Goal: Task Accomplishment & Management: Use online tool/utility

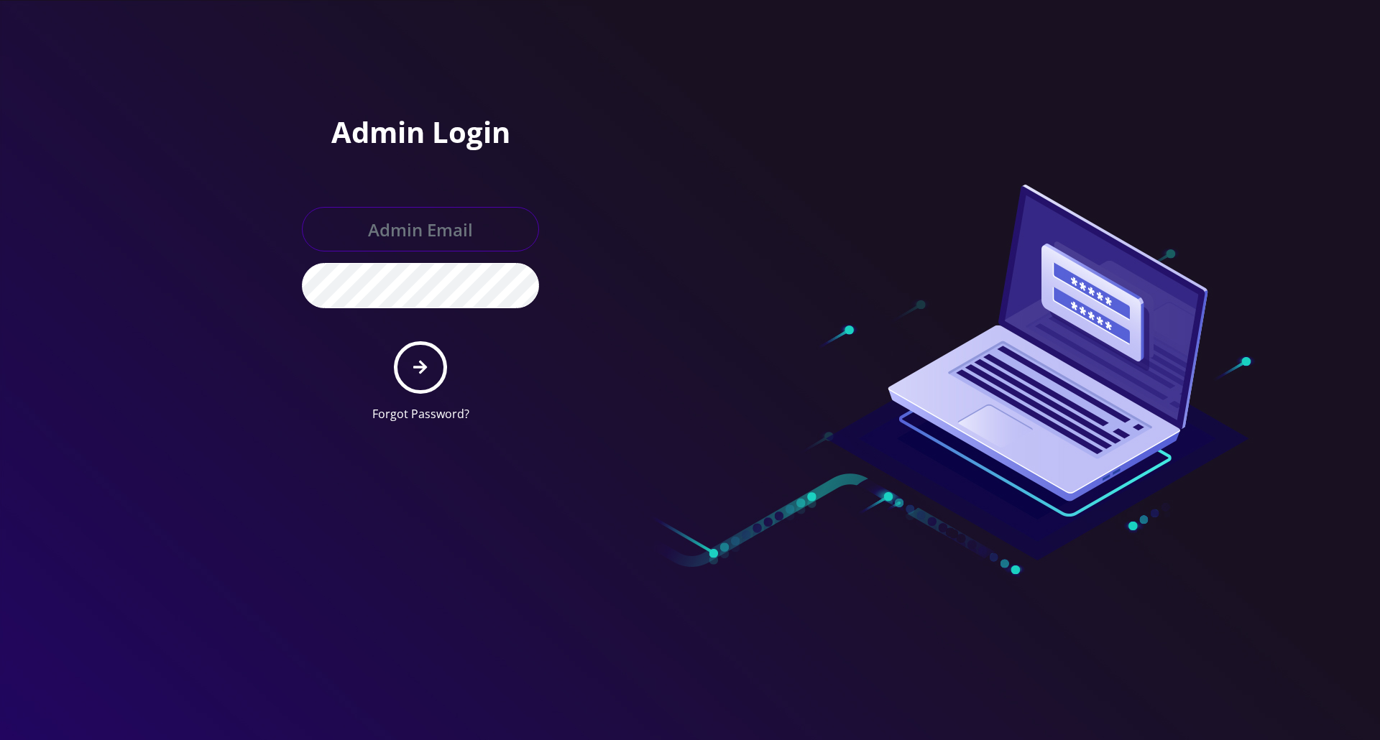
type input "[PERSON_NAME][EMAIL_ADDRESS][DOMAIN_NAME]"
click at [420, 382] on button "submit" at bounding box center [420, 367] width 52 height 52
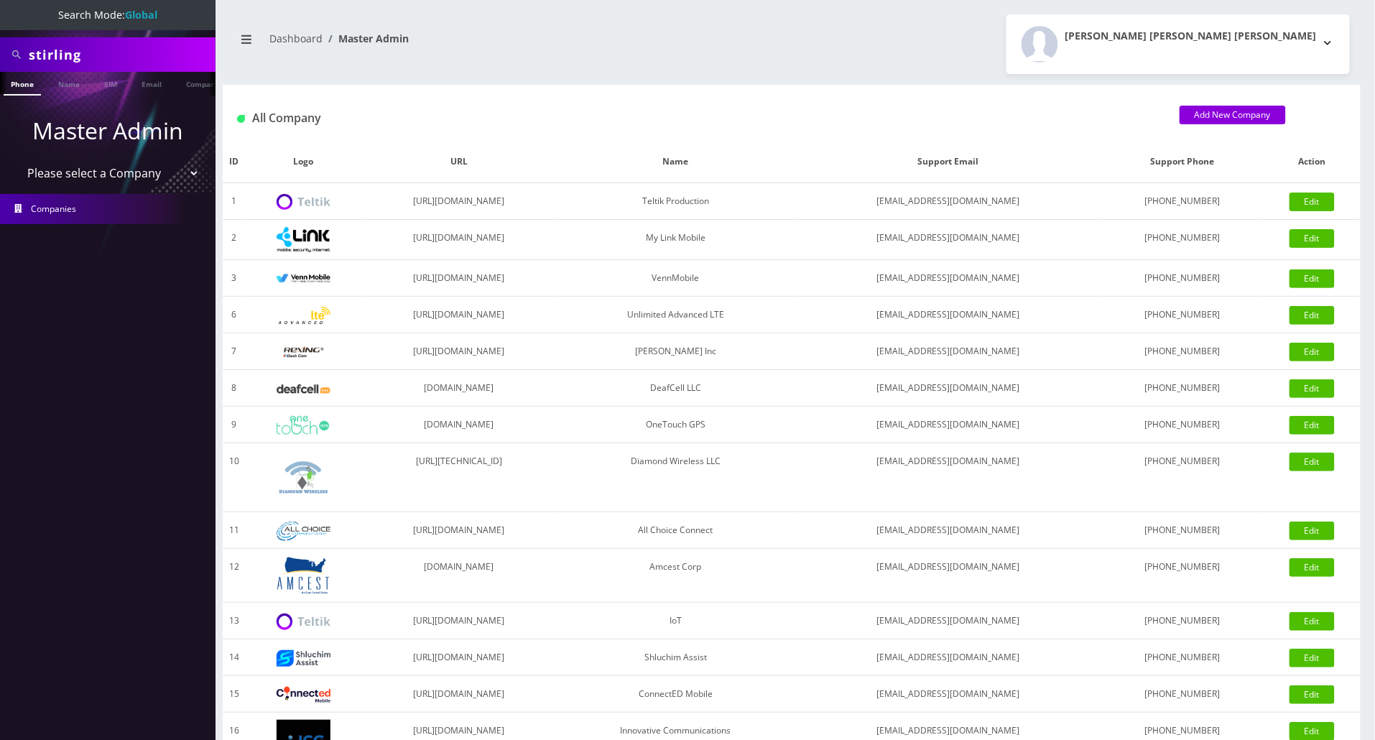
drag, startPoint x: 132, startPoint y: 57, endPoint x: -244, endPoint y: 40, distance: 376.2
click at [0, 40] on html "Search Mode: Global stirling Phone Name SIM Email Company Customer Master Admin…" at bounding box center [687, 493] width 1375 height 987
paste input "6463378526"
type input "6463378526"
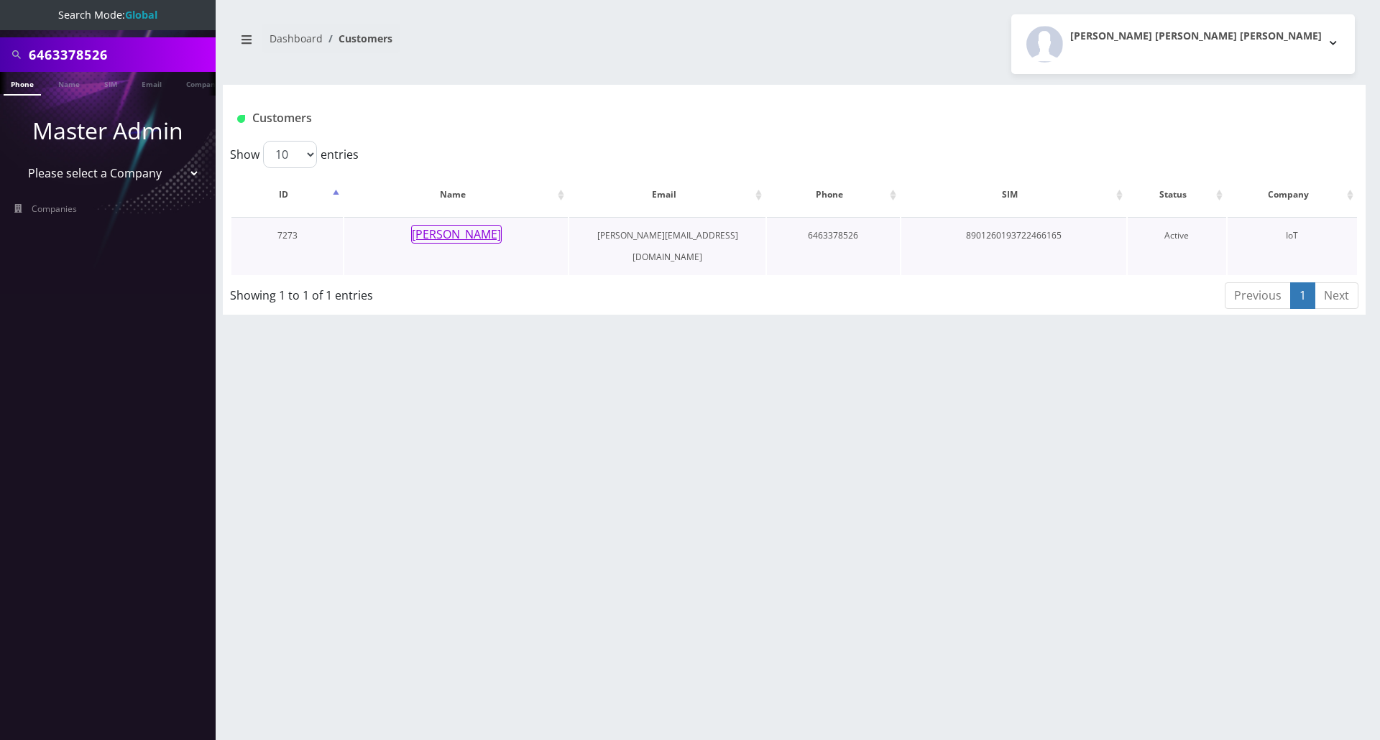
click at [453, 236] on button "Ezra Freedlander" at bounding box center [456, 234] width 91 height 19
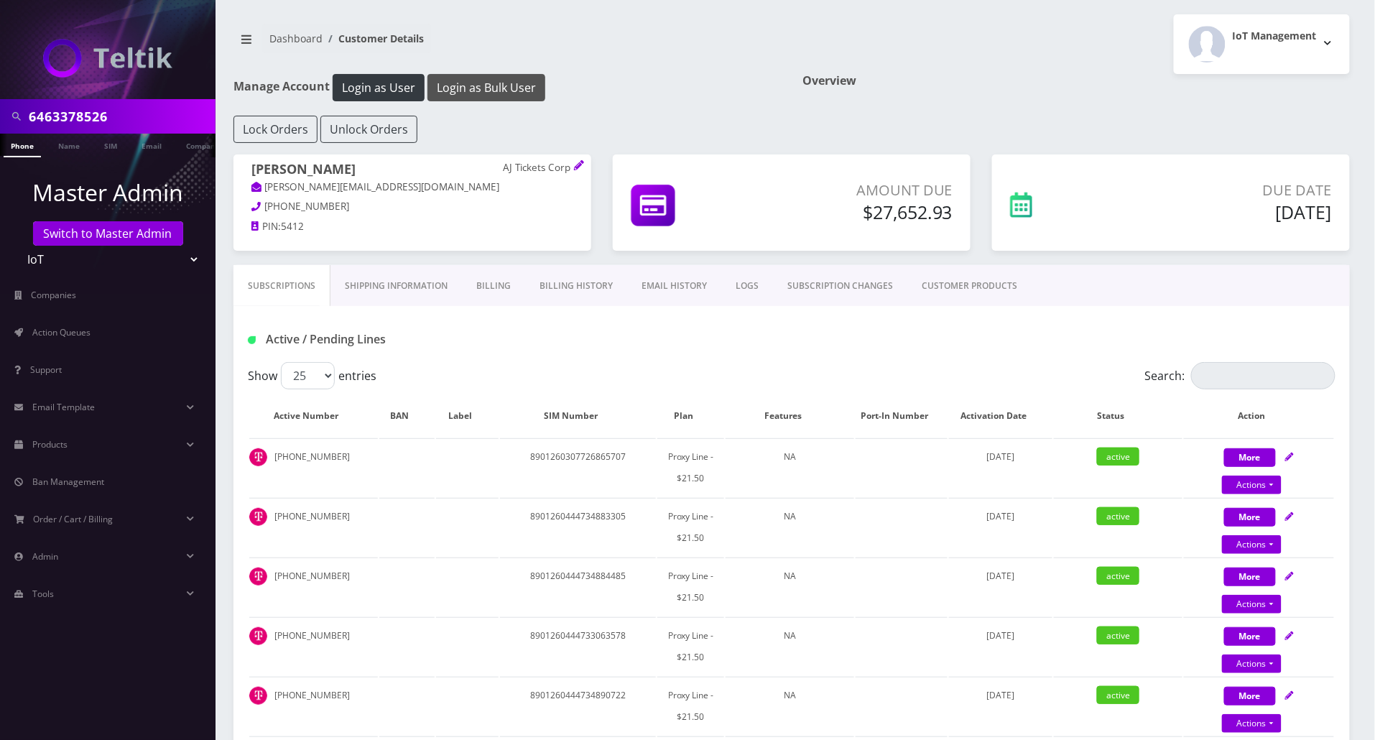
click at [478, 86] on button "Login as Bulk User" at bounding box center [487, 87] width 118 height 27
click at [56, 341] on link "Action Queues" at bounding box center [108, 333] width 216 height 30
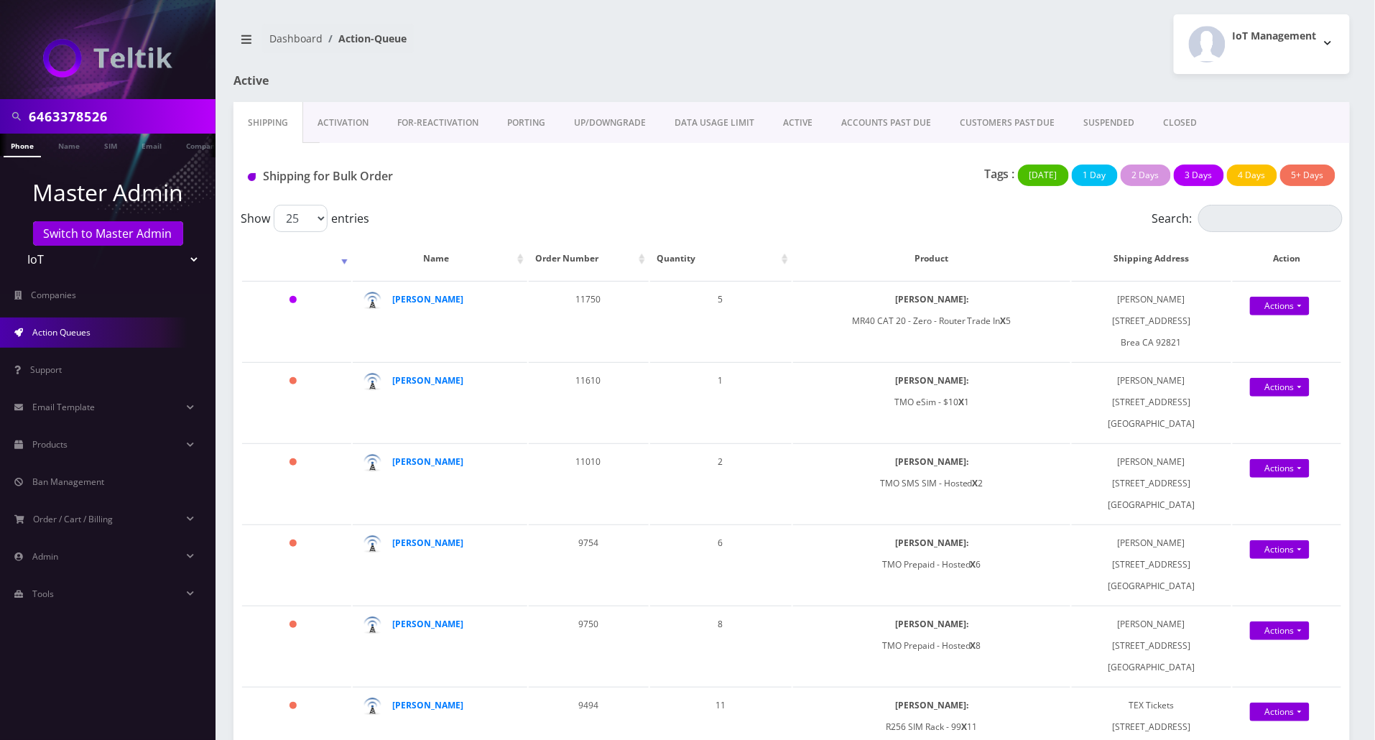
click at [1171, 122] on link "CLOSED" at bounding box center [1181, 123] width 63 height 42
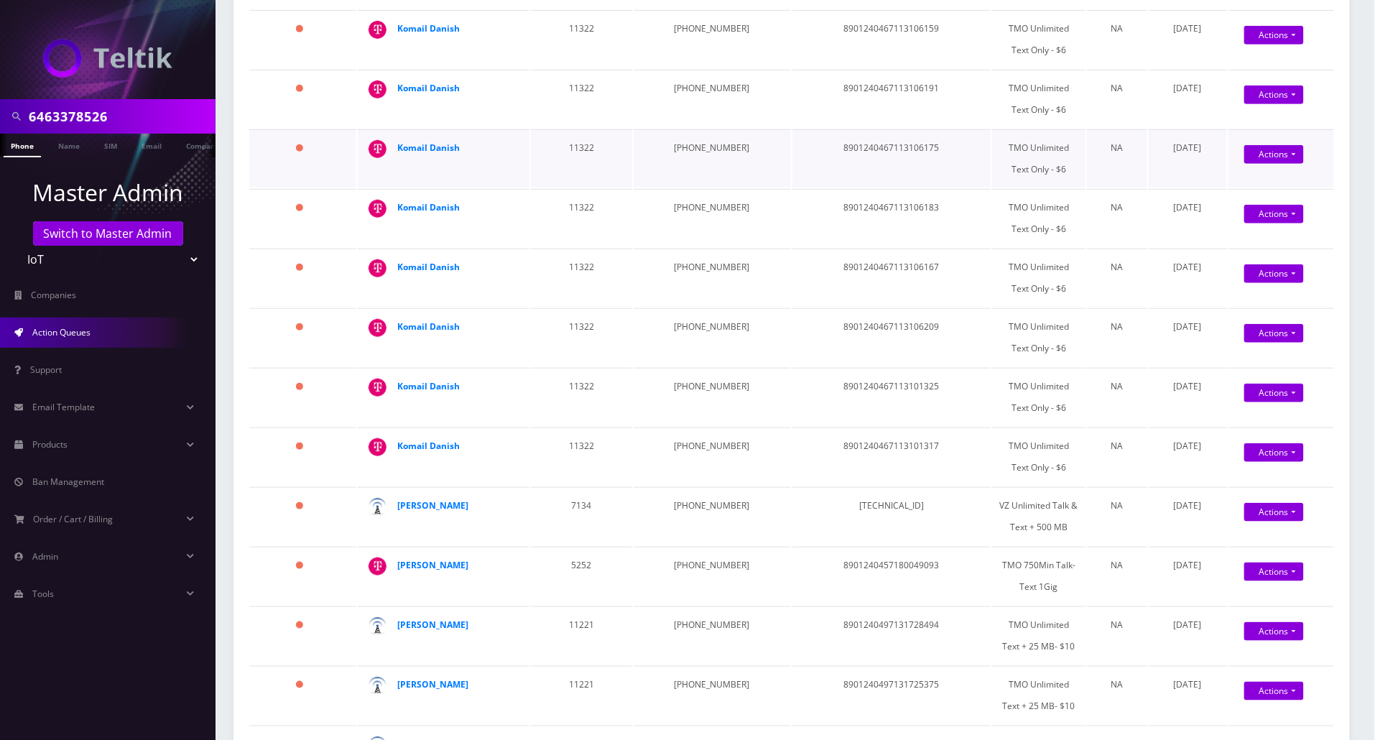
scroll to position [191, 0]
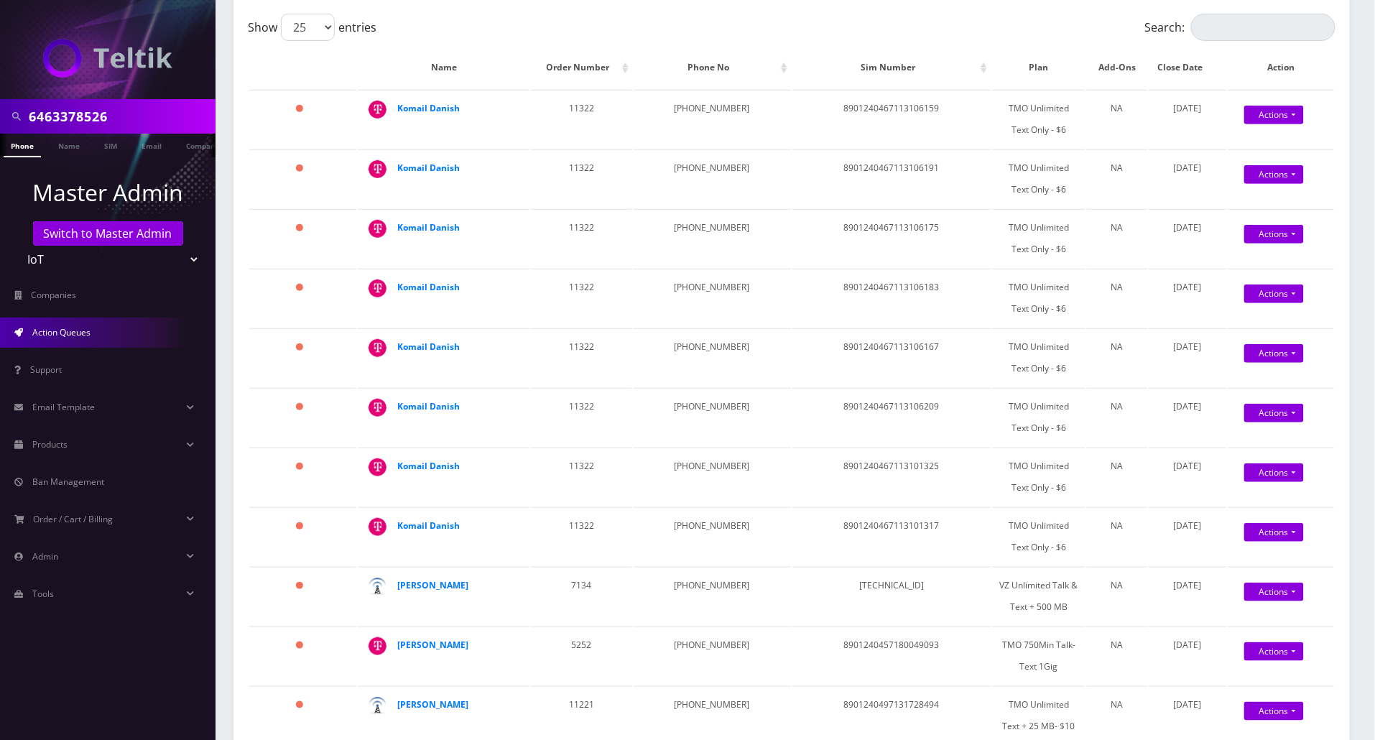
drag, startPoint x: 142, startPoint y: 105, endPoint x: -99, endPoint y: 98, distance: 240.8
paste input "7325858992"
type input "7325858992"
click at [20, 147] on link "Phone" at bounding box center [22, 146] width 37 height 24
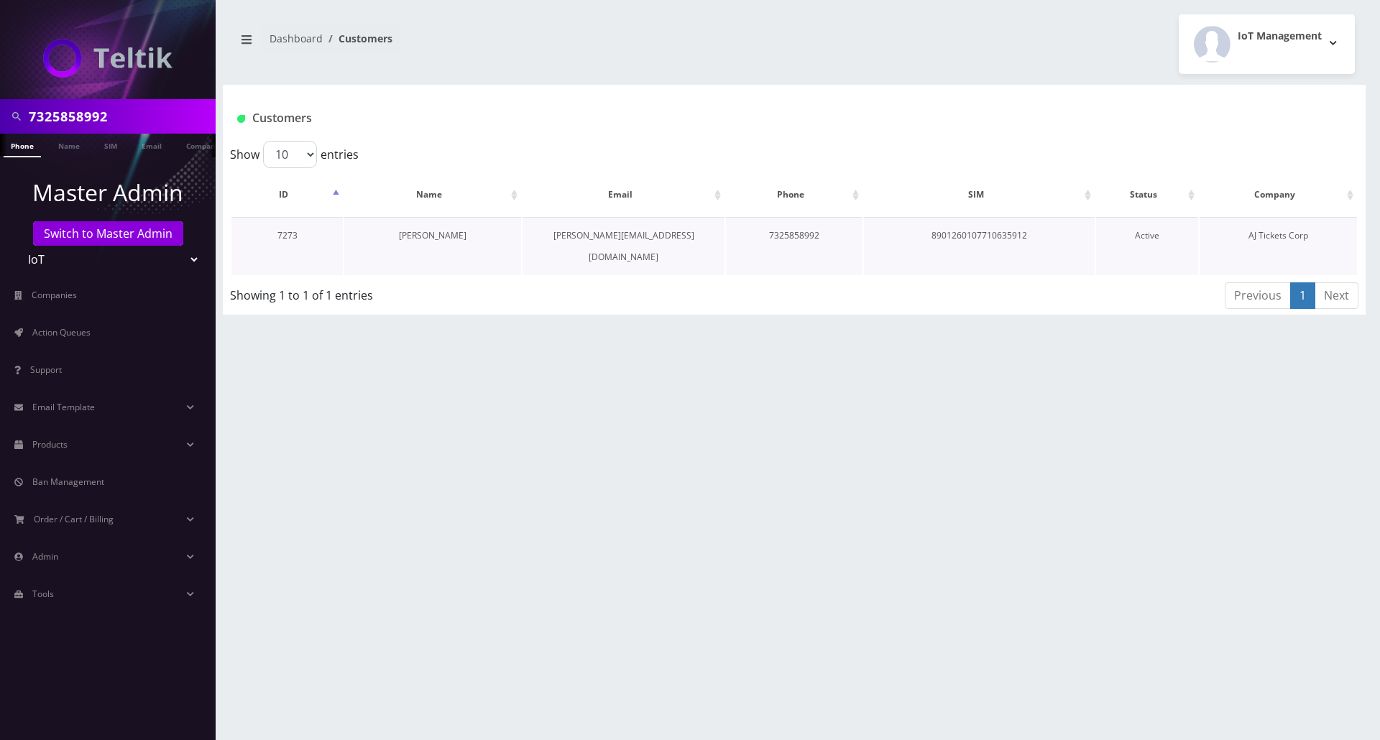
click at [446, 236] on link "[PERSON_NAME]" at bounding box center [433, 235] width 68 height 12
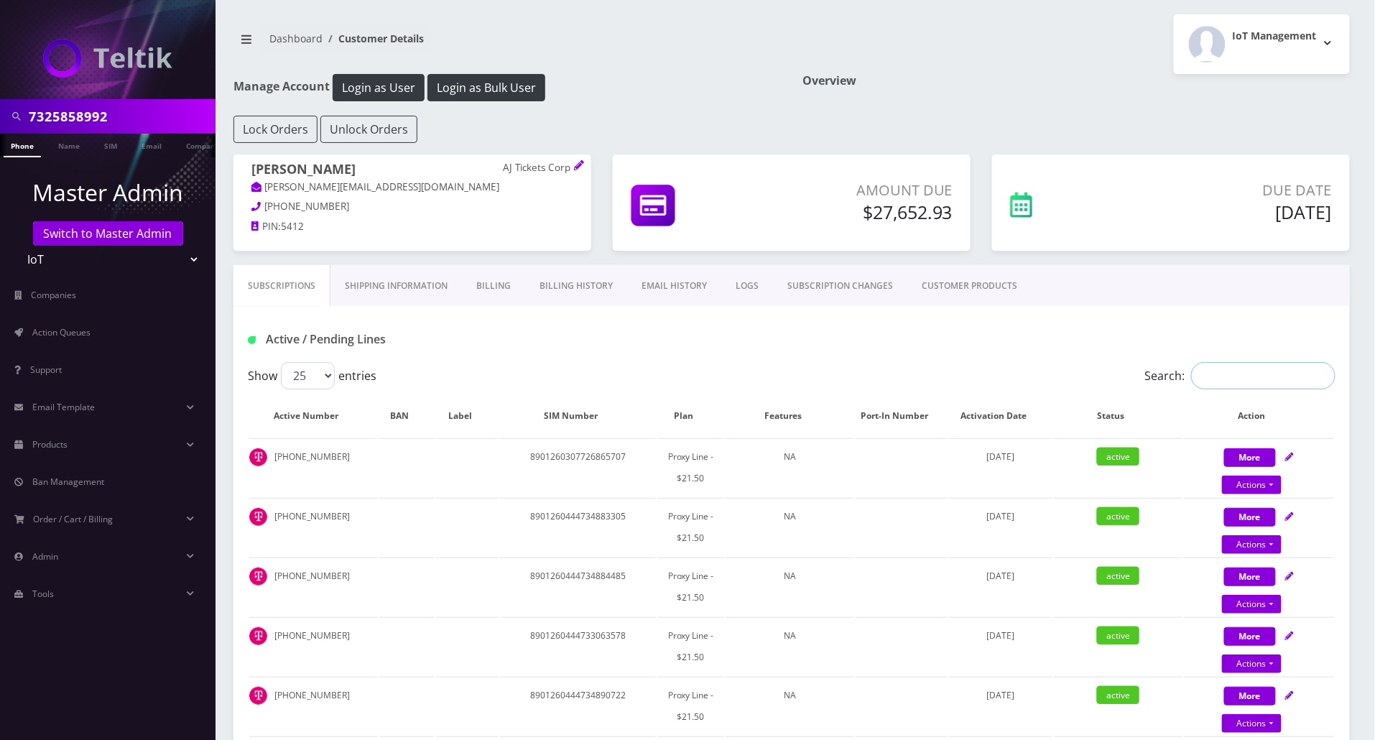
click at [1252, 374] on input "Search:" at bounding box center [1263, 375] width 144 height 27
paste input "9739383179"
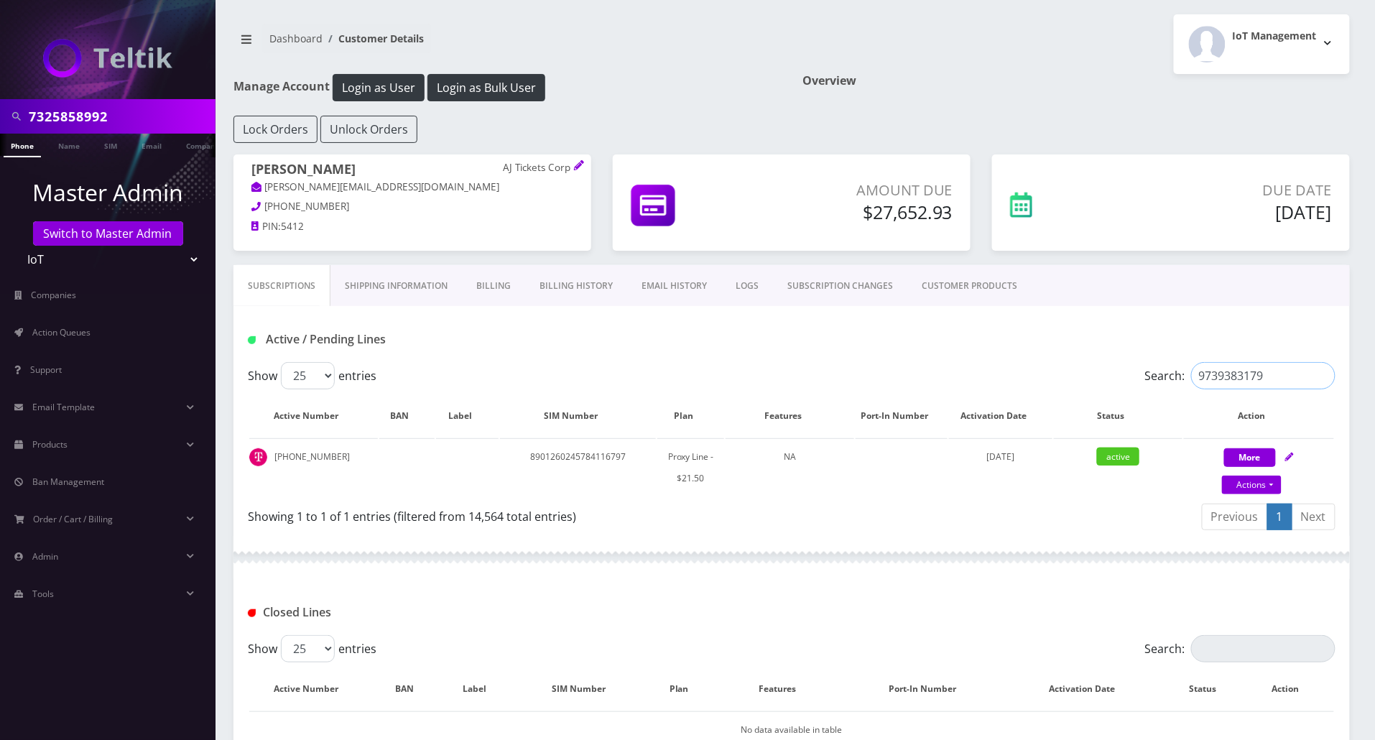
type input "9739383179"
drag, startPoint x: 121, startPoint y: 107, endPoint x: -125, endPoint y: 130, distance: 247.6
click at [0, 130] on html "7325858992 Phone Name SIM Email Company Customer Master Admin Switch to Master …" at bounding box center [687, 436] width 1375 height 872
paste input "5159184961"
type input "5159184961"
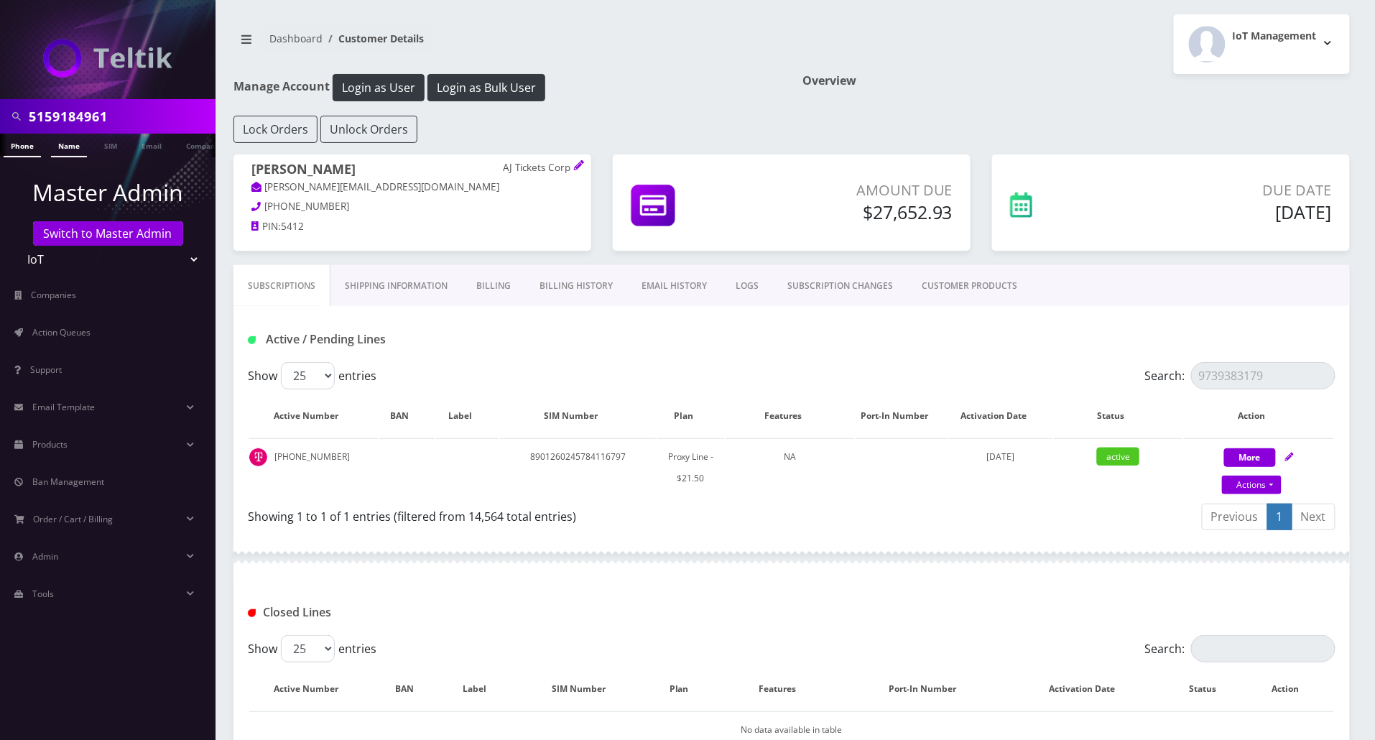
click at [65, 147] on link "Name" at bounding box center [69, 146] width 36 height 24
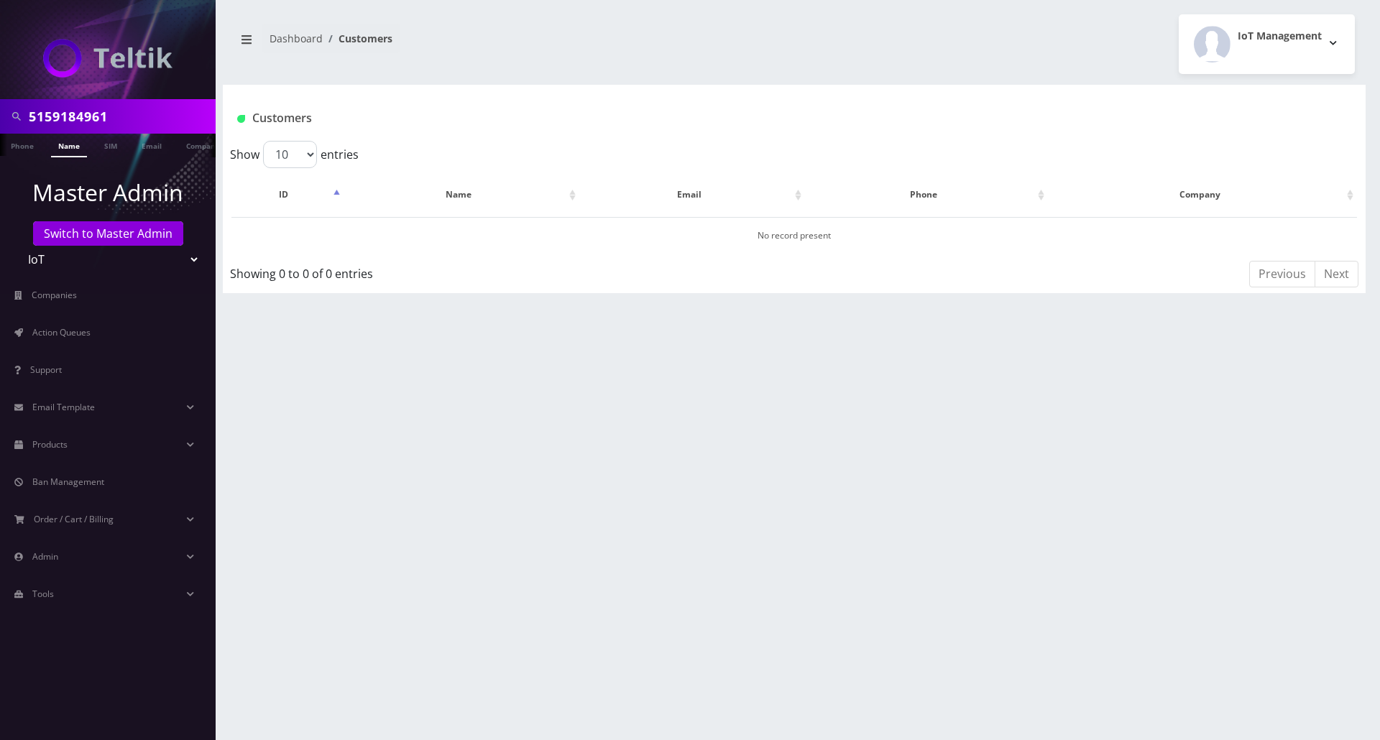
click at [16, 144] on link "Phone" at bounding box center [22, 145] width 37 height 22
drag, startPoint x: 137, startPoint y: 116, endPoint x: -224, endPoint y: 76, distance: 363.0
click at [0, 76] on html "5159184961 Phone Name SIM Email Company Customer Master Admin Switch to Master …" at bounding box center [690, 370] width 1380 height 740
paste input "58"
type input "5159184958"
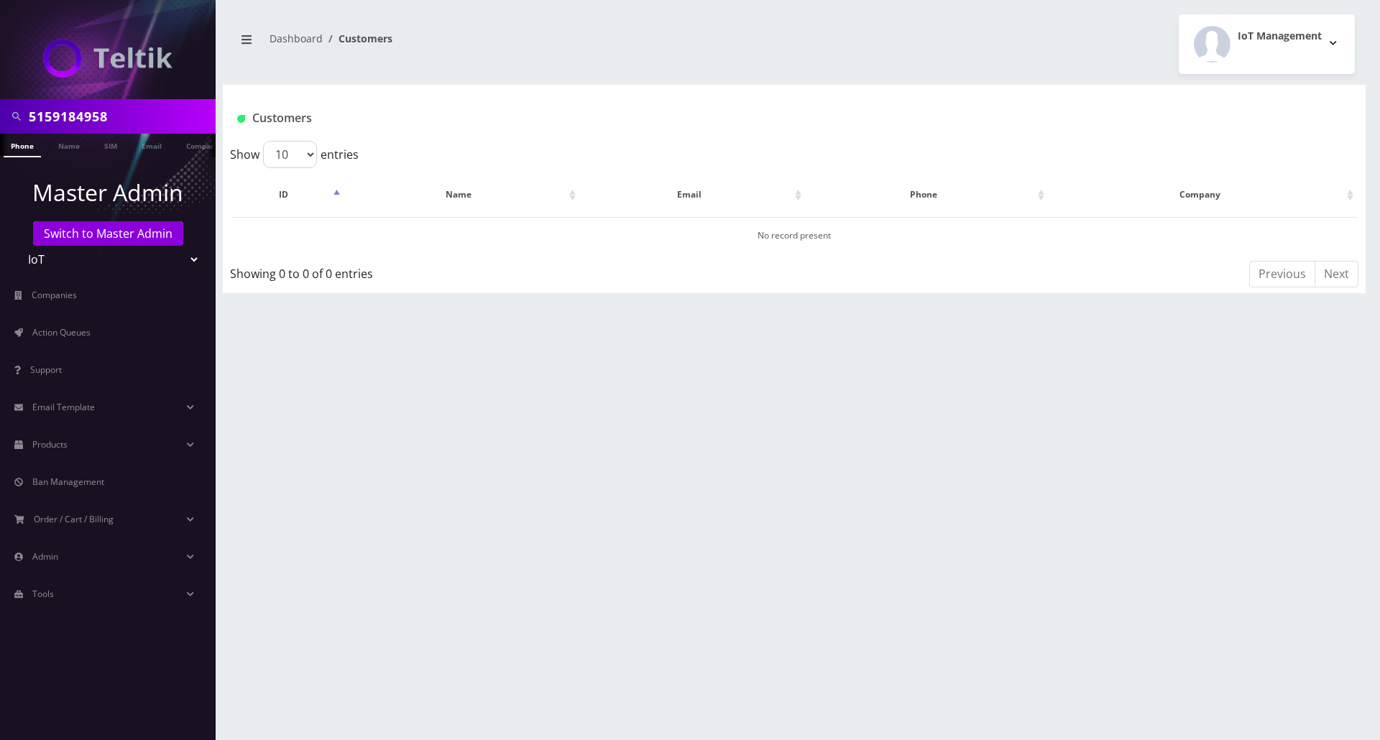
click at [17, 150] on link "Phone" at bounding box center [22, 146] width 37 height 24
click at [81, 236] on link "Switch to Master Admin" at bounding box center [108, 233] width 150 height 24
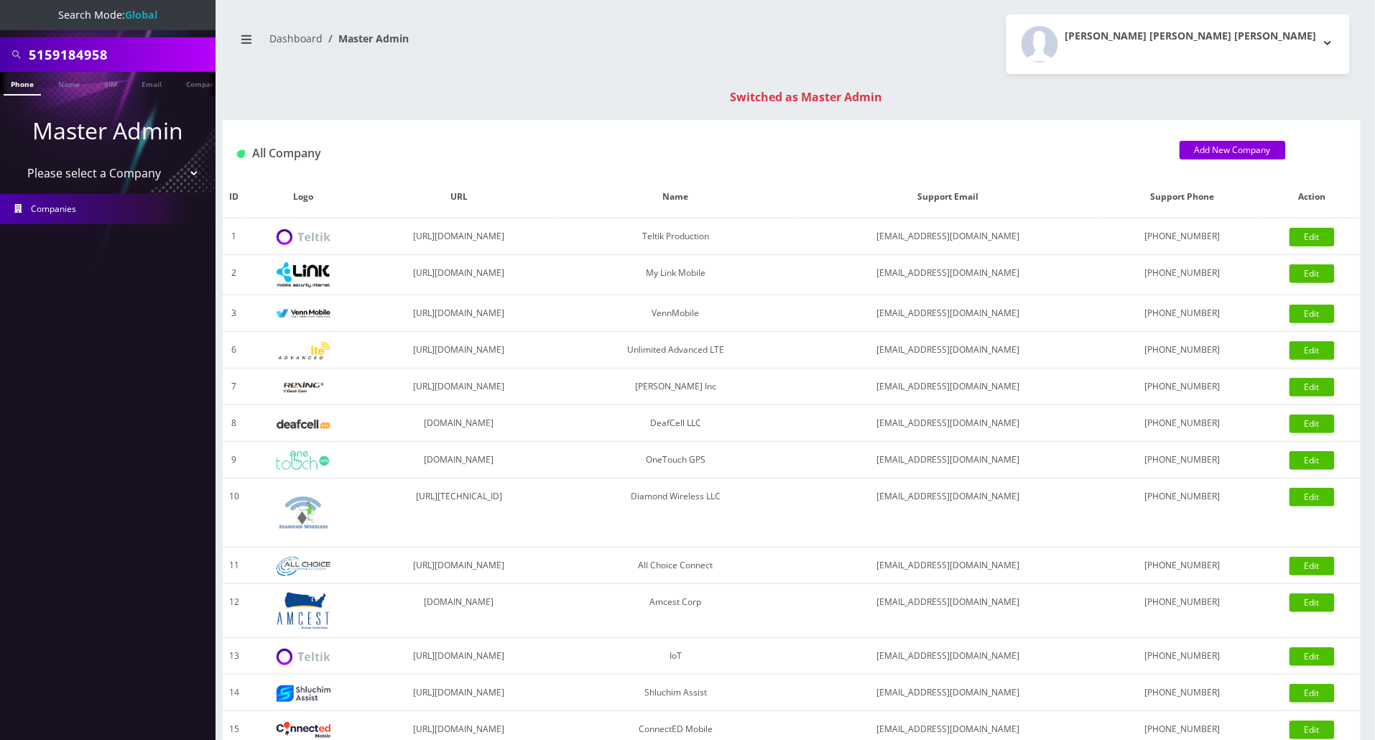
drag, startPoint x: 144, startPoint y: 53, endPoint x: -198, endPoint y: 40, distance: 343.0
click at [0, 40] on html "Search Mode: Global 5159184958 Phone Name SIM Email Company Customer Master Adm…" at bounding box center [687, 511] width 1375 height 1022
paste input "61"
type input "5159184961"
click at [14, 86] on link "Phone" at bounding box center [22, 84] width 37 height 24
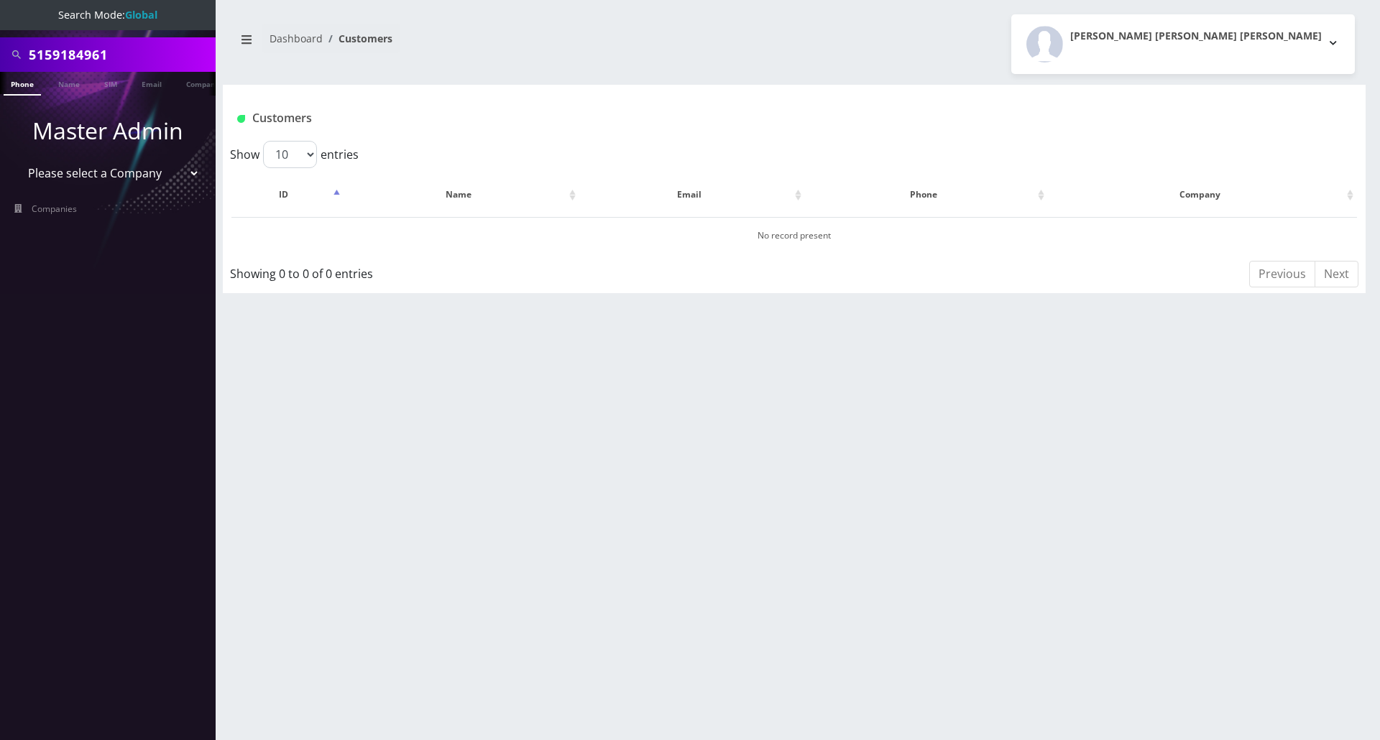
drag, startPoint x: 160, startPoint y: 52, endPoint x: 0, endPoint y: 15, distance: 163.7
click at [0, 15] on nav "Search Mode: Global 5159184961 Phone Name SIM Email Company Customer Master Adm…" at bounding box center [108, 370] width 216 height 740
paste input "58"
type input "5159184958"
click at [24, 84] on link "Phone" at bounding box center [22, 84] width 37 height 24
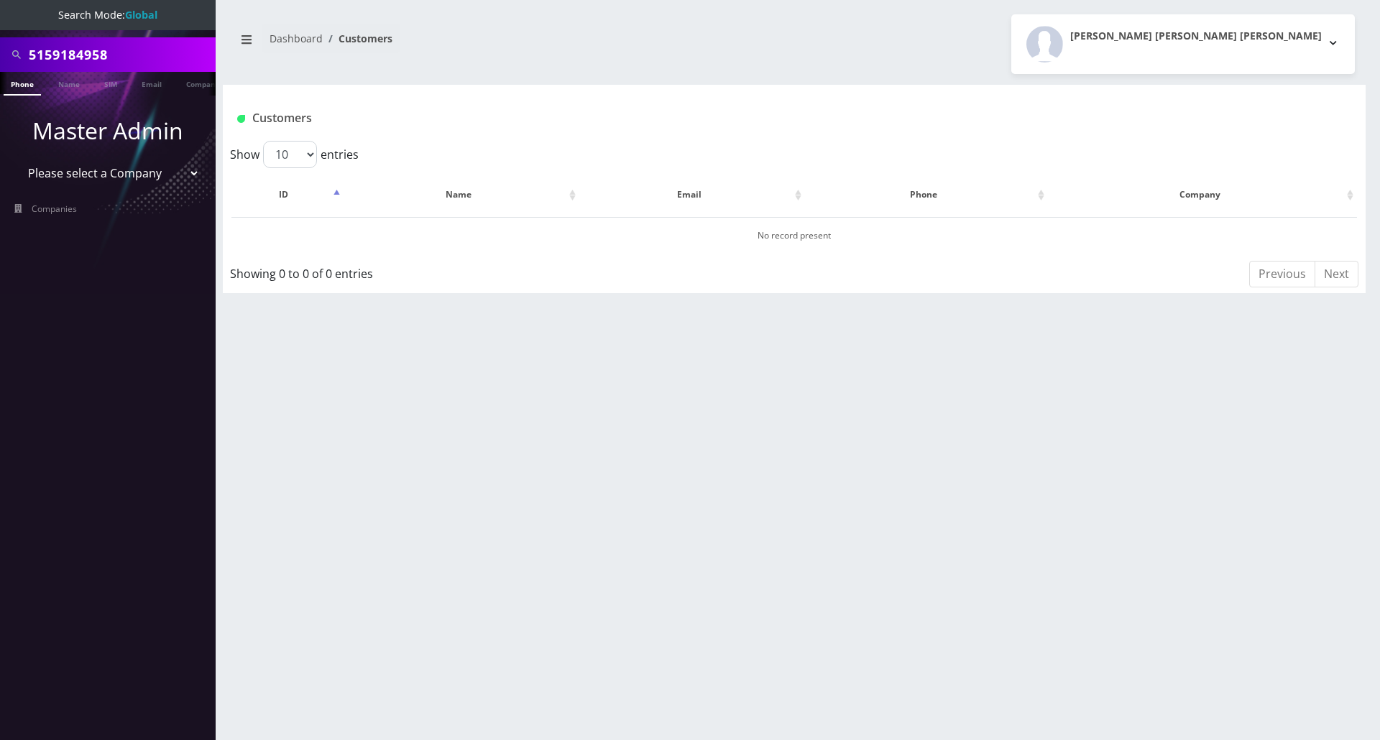
drag, startPoint x: 141, startPoint y: 46, endPoint x: 0, endPoint y: 19, distance: 143.5
click at [0, 19] on nav "Search Mode: Global 5159184958 Phone Name SIM Email Company Customer Master Adm…" at bounding box center [108, 370] width 216 height 740
paste input "9"
click at [9, 79] on li at bounding box center [7, 87] width 14 height 36
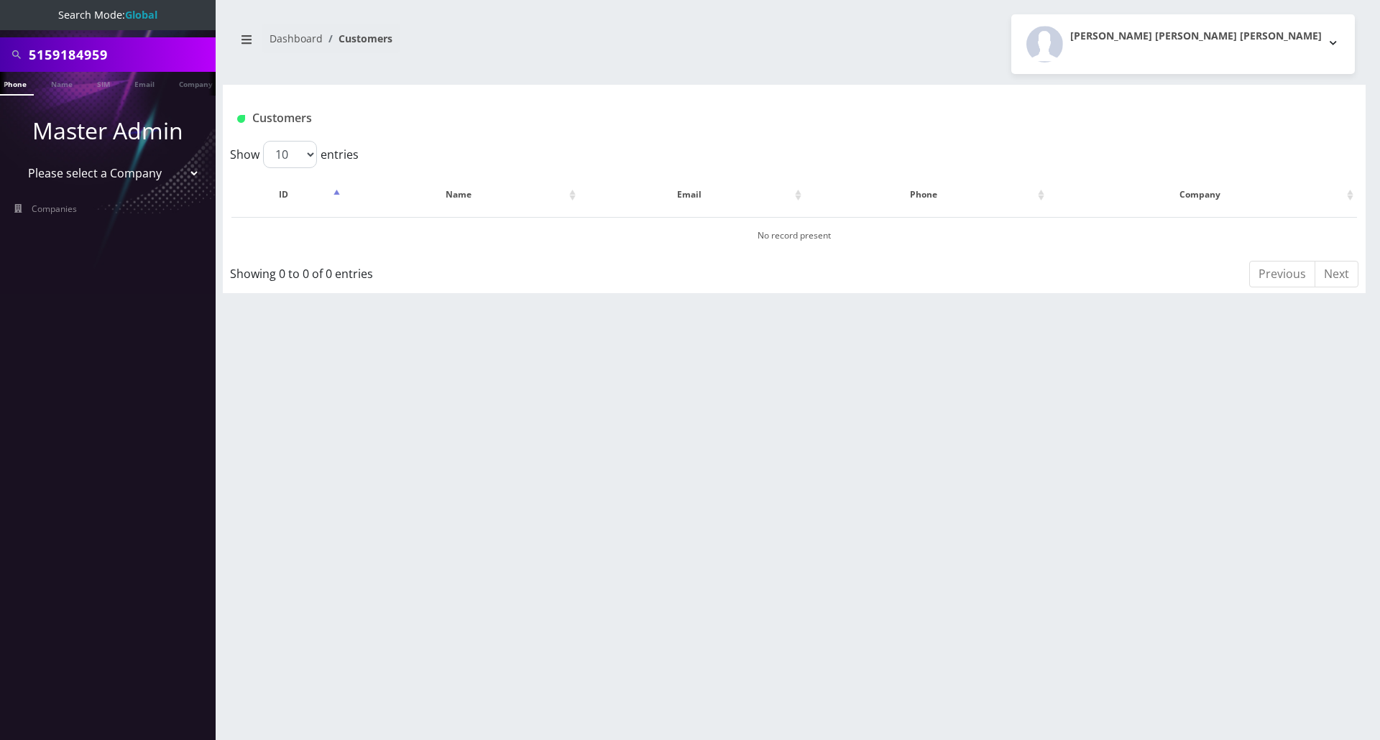
drag, startPoint x: 150, startPoint y: 56, endPoint x: -68, endPoint y: 50, distance: 218.6
click at [0, 50] on html "Search Mode: Global 5159184959 Phone Name SIM Email Company Customer Master Adm…" at bounding box center [690, 370] width 1380 height 740
paste input "8901260268767585820"
type input "8901260268767585820"
click at [116, 85] on link "SIM" at bounding box center [110, 84] width 27 height 24
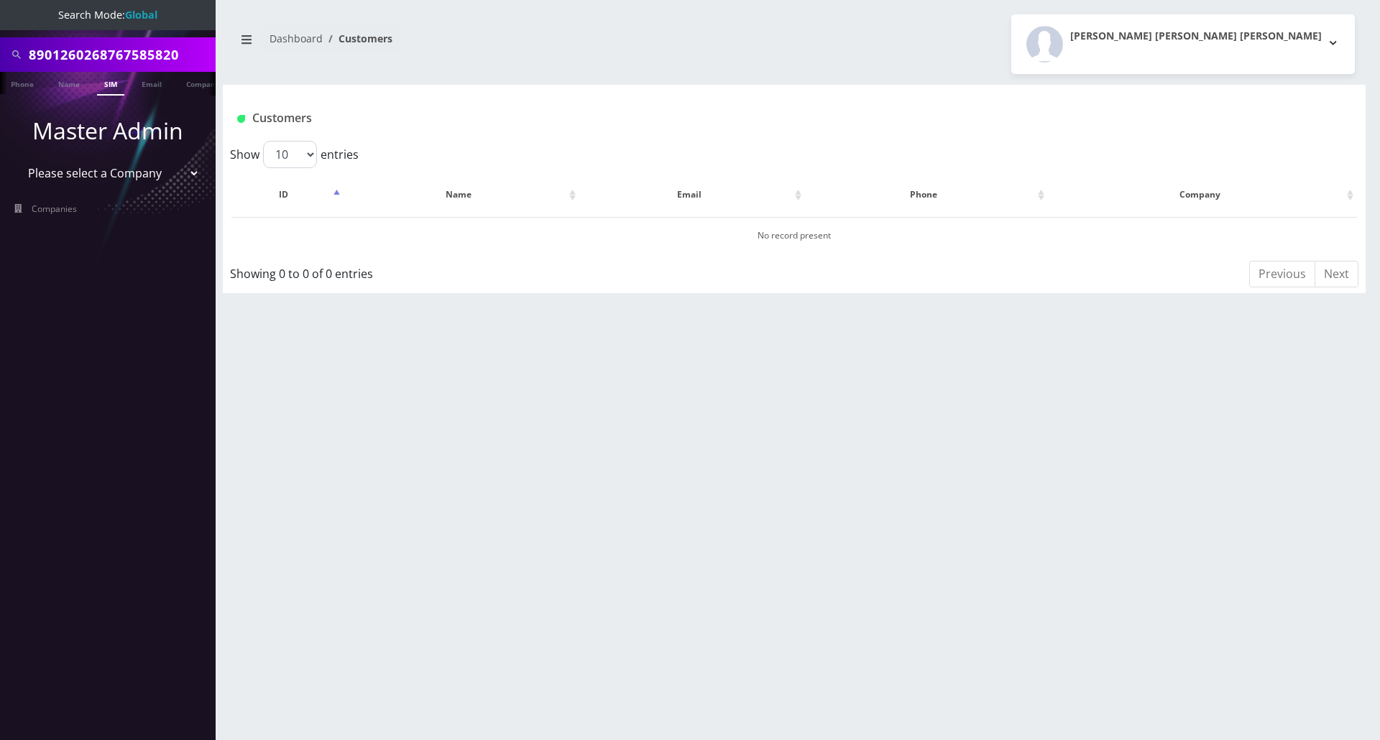
scroll to position [0, 7]
click at [190, 55] on input "8901260268767585820" at bounding box center [120, 54] width 183 height 27
paste input "9144465466"
type input "9144465466"
click at [22, 84] on link "Phone" at bounding box center [14, 84] width 37 height 24
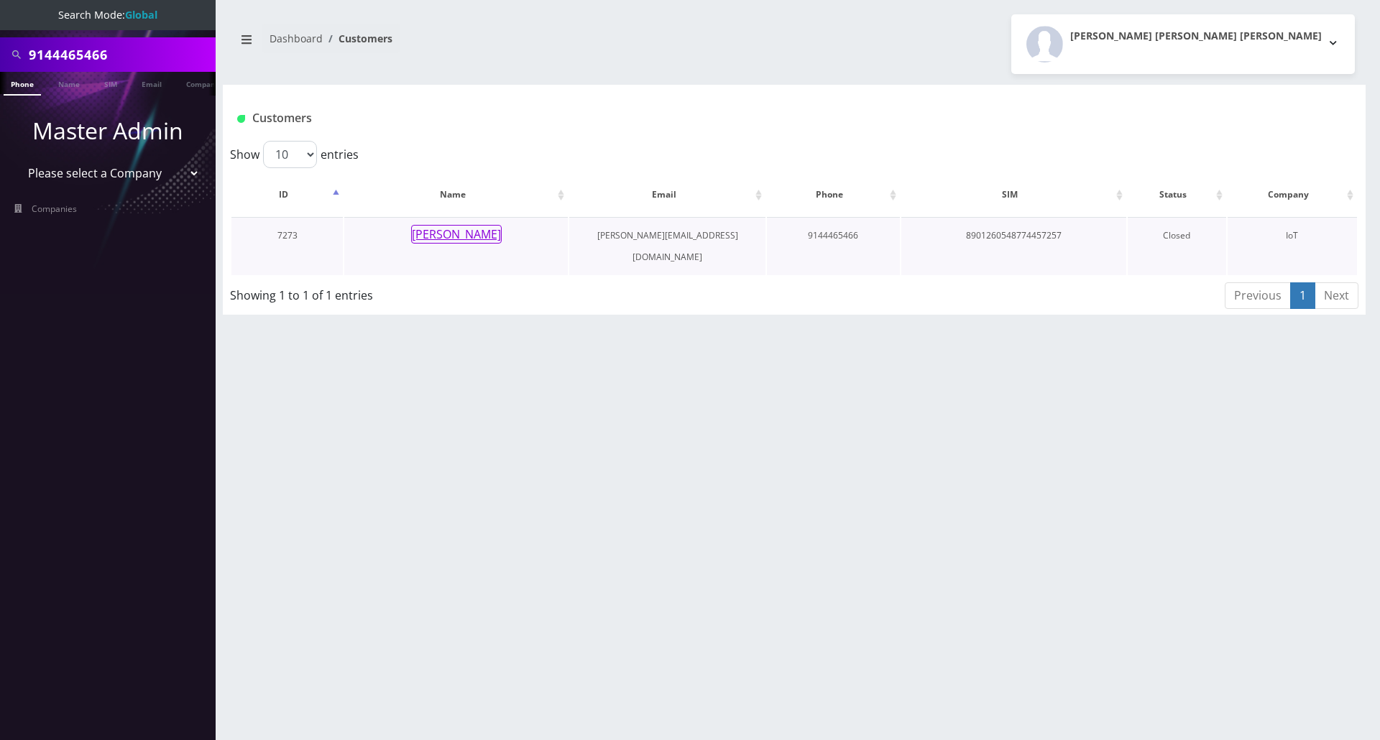
click at [461, 229] on button "[PERSON_NAME]" at bounding box center [456, 234] width 91 height 19
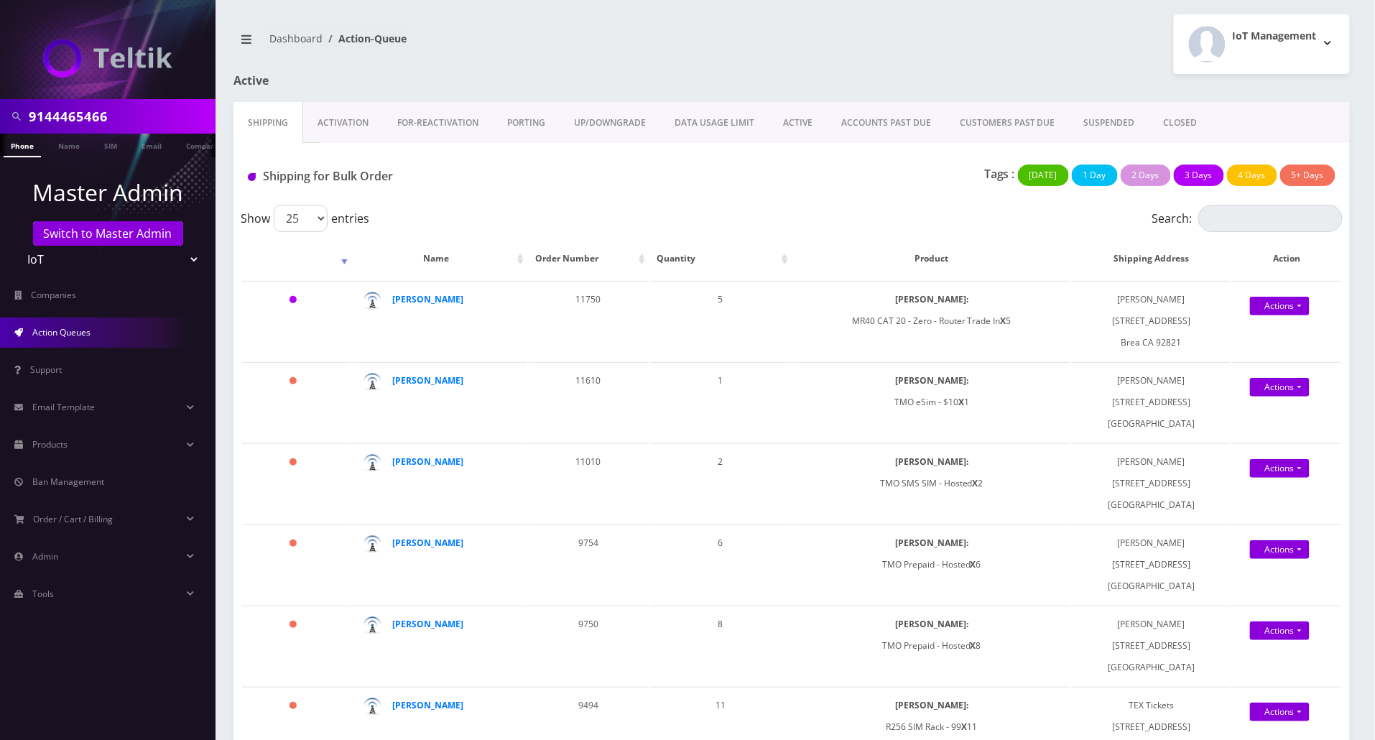
click at [1173, 125] on link "CLOSED" at bounding box center [1181, 123] width 63 height 42
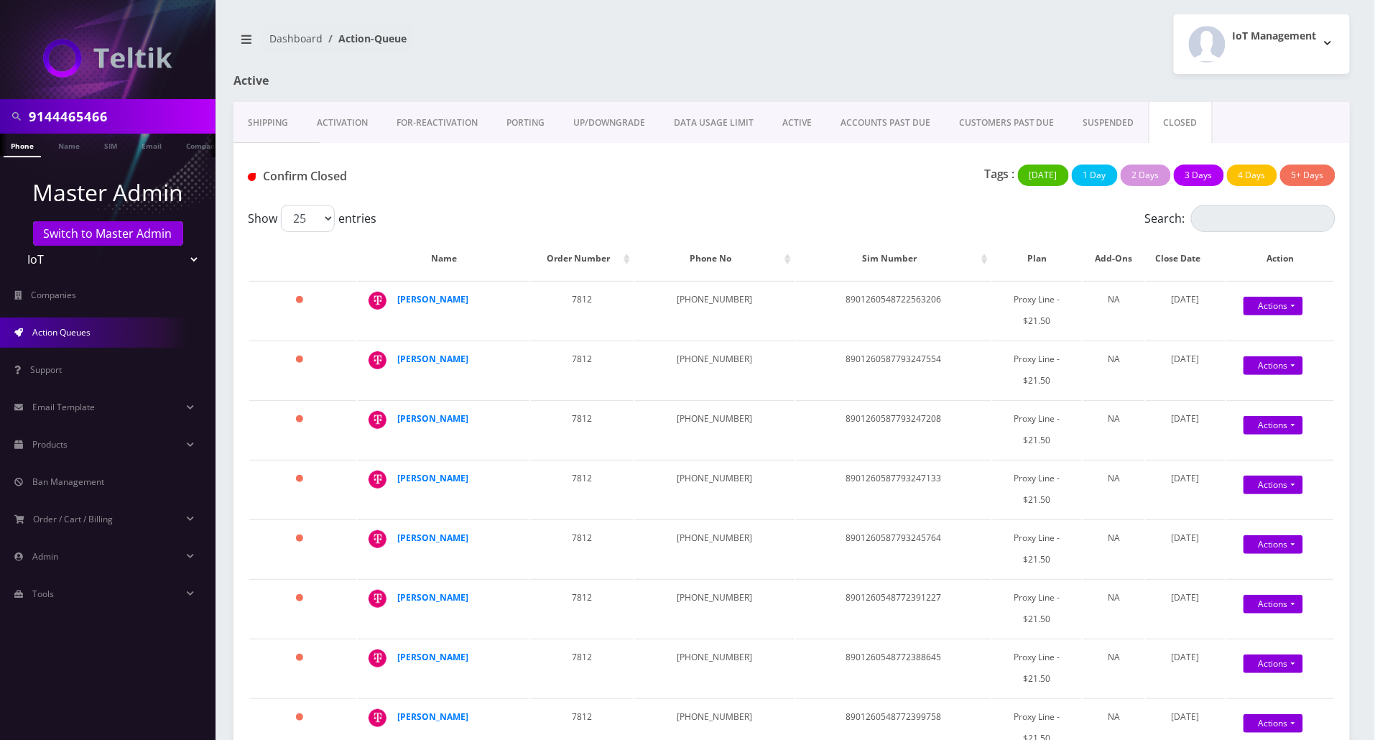
drag, startPoint x: 130, startPoint y: 116, endPoint x: -102, endPoint y: 118, distance: 232.1
paste input "412736275"
type input "9412736275"
click at [36, 148] on link "Phone" at bounding box center [22, 146] width 37 height 24
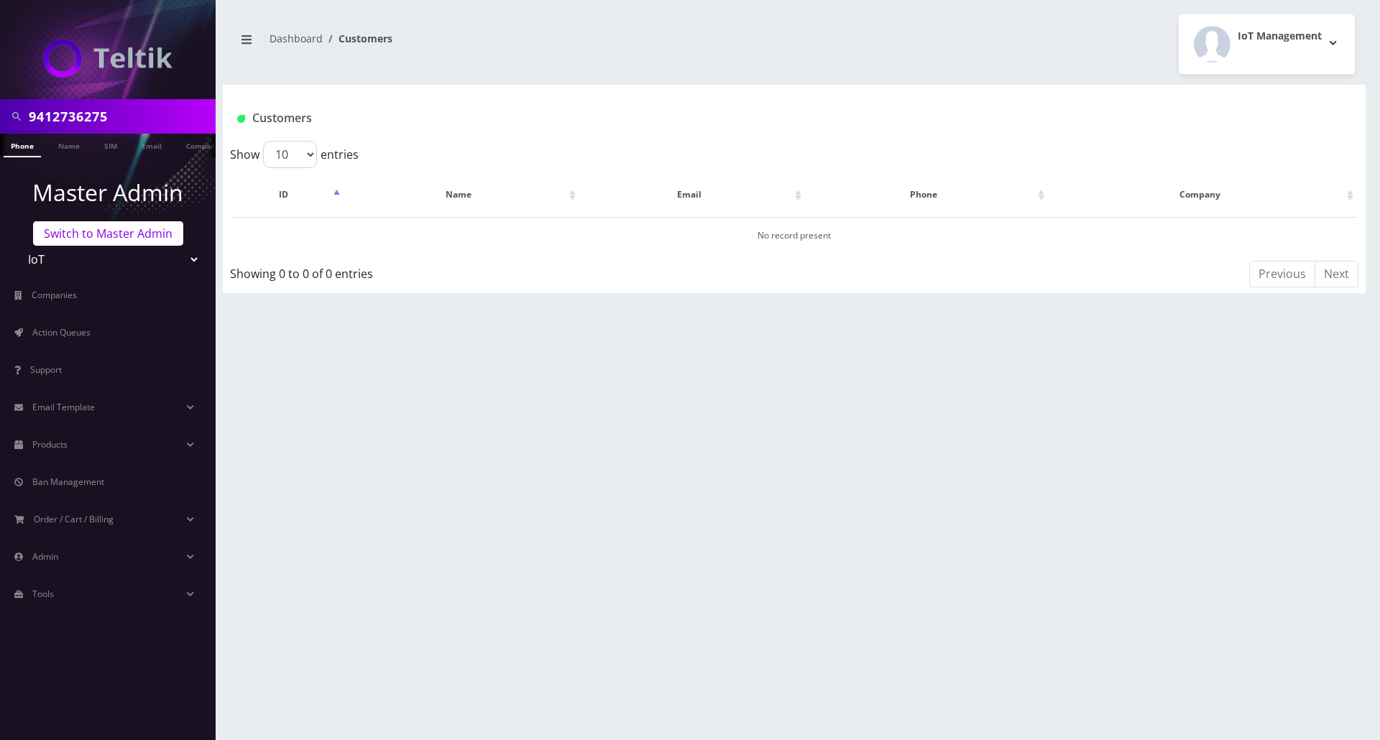
click at [89, 233] on link "Switch to Master Admin" at bounding box center [108, 233] width 150 height 24
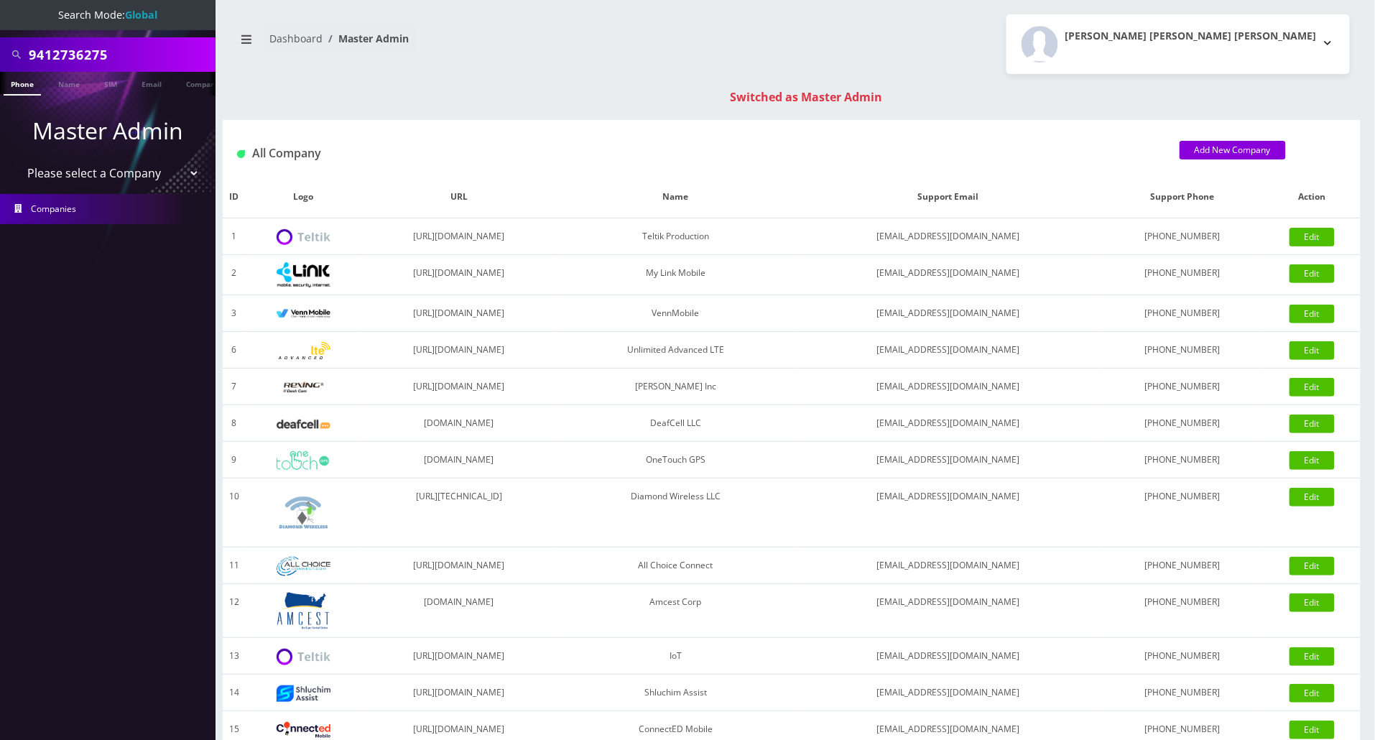
click at [17, 78] on link "Phone" at bounding box center [22, 84] width 37 height 24
